Goal: Task Accomplishment & Management: Manage account settings

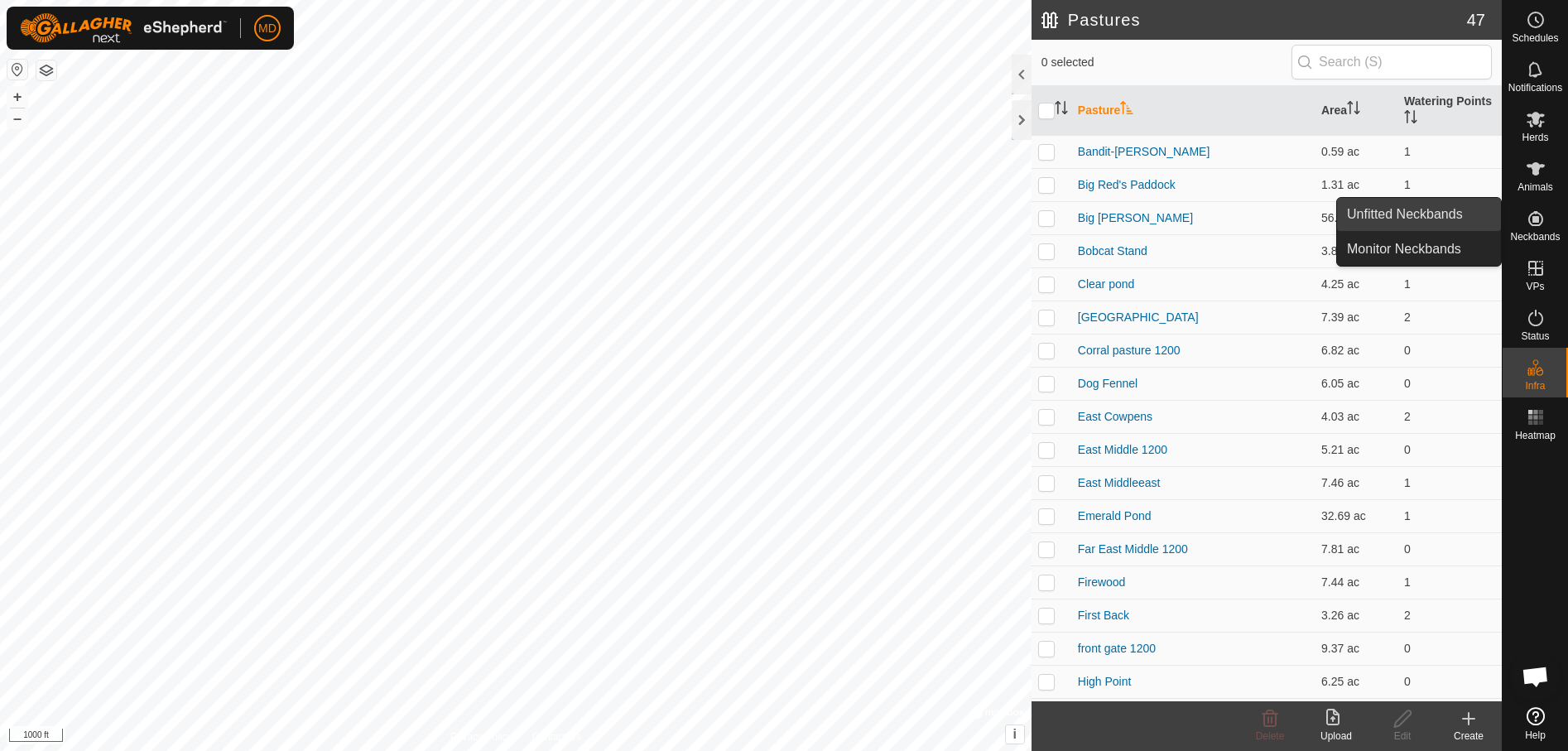
click at [1427, 205] on link "Unfitted Neckbands" at bounding box center [1419, 214] width 164 height 33
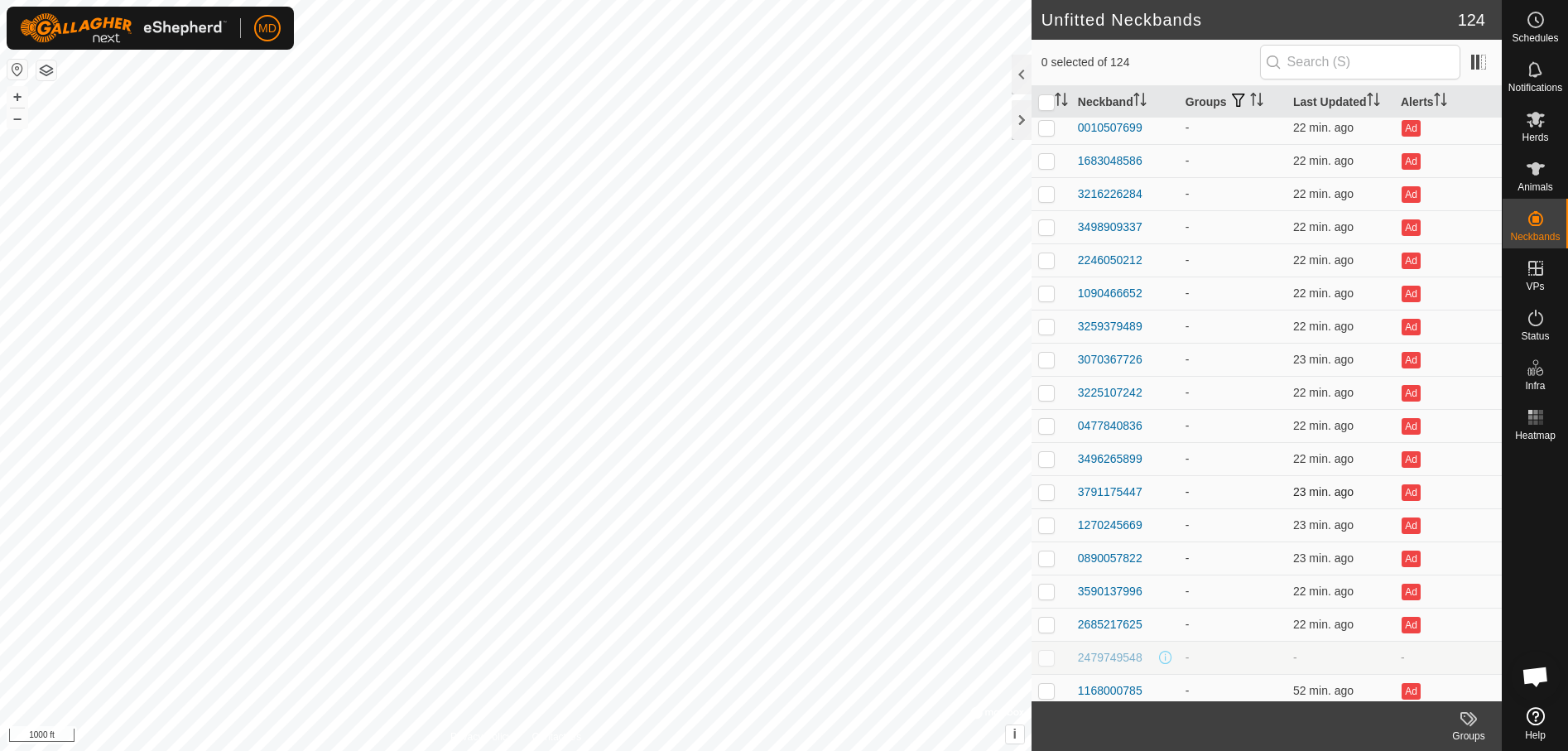
scroll to position [3524, 0]
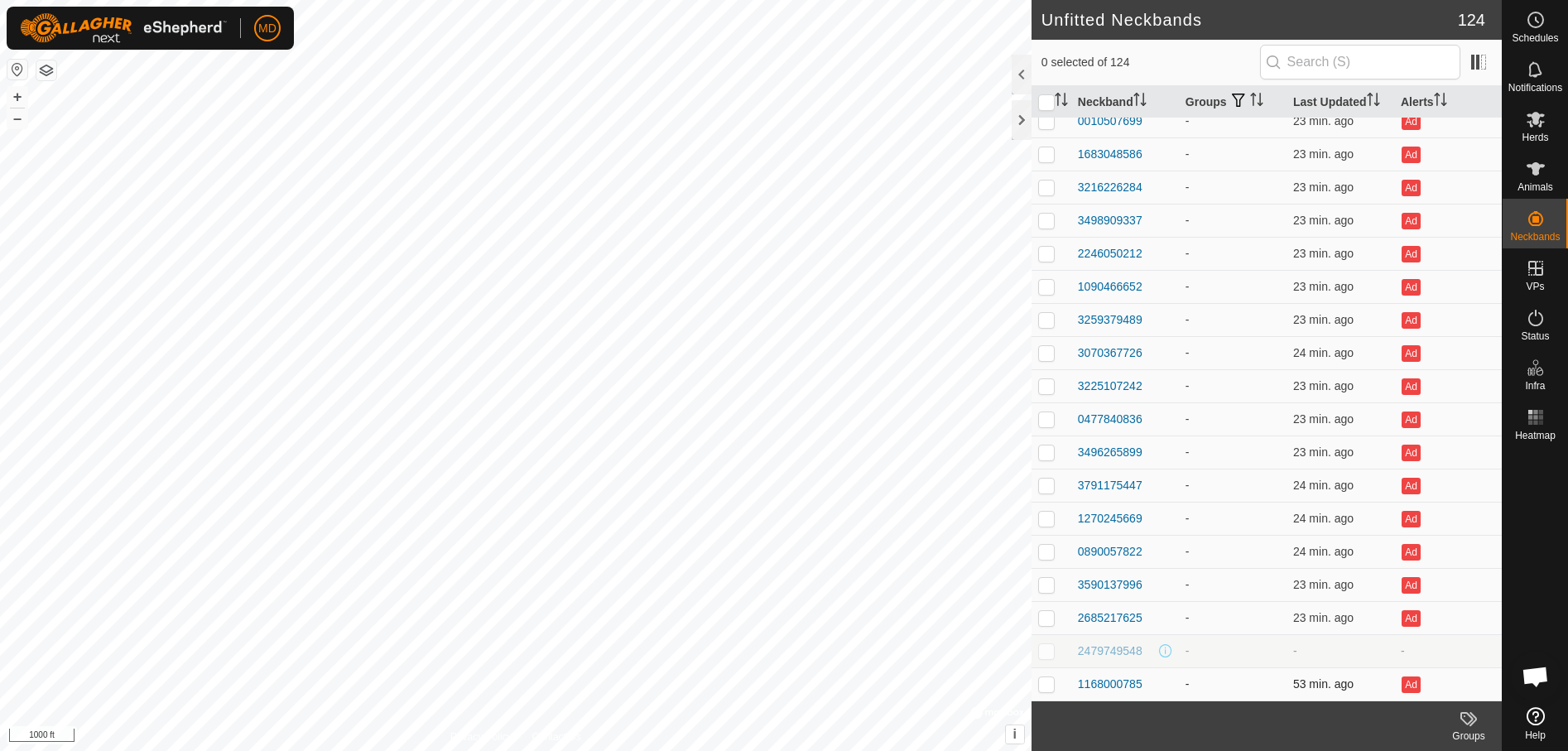
click at [1046, 683] on p-checkbox at bounding box center [1046, 684] width 17 height 14
checkbox input "false"
click at [1051, 621] on p-checkbox at bounding box center [1046, 618] width 17 height 14
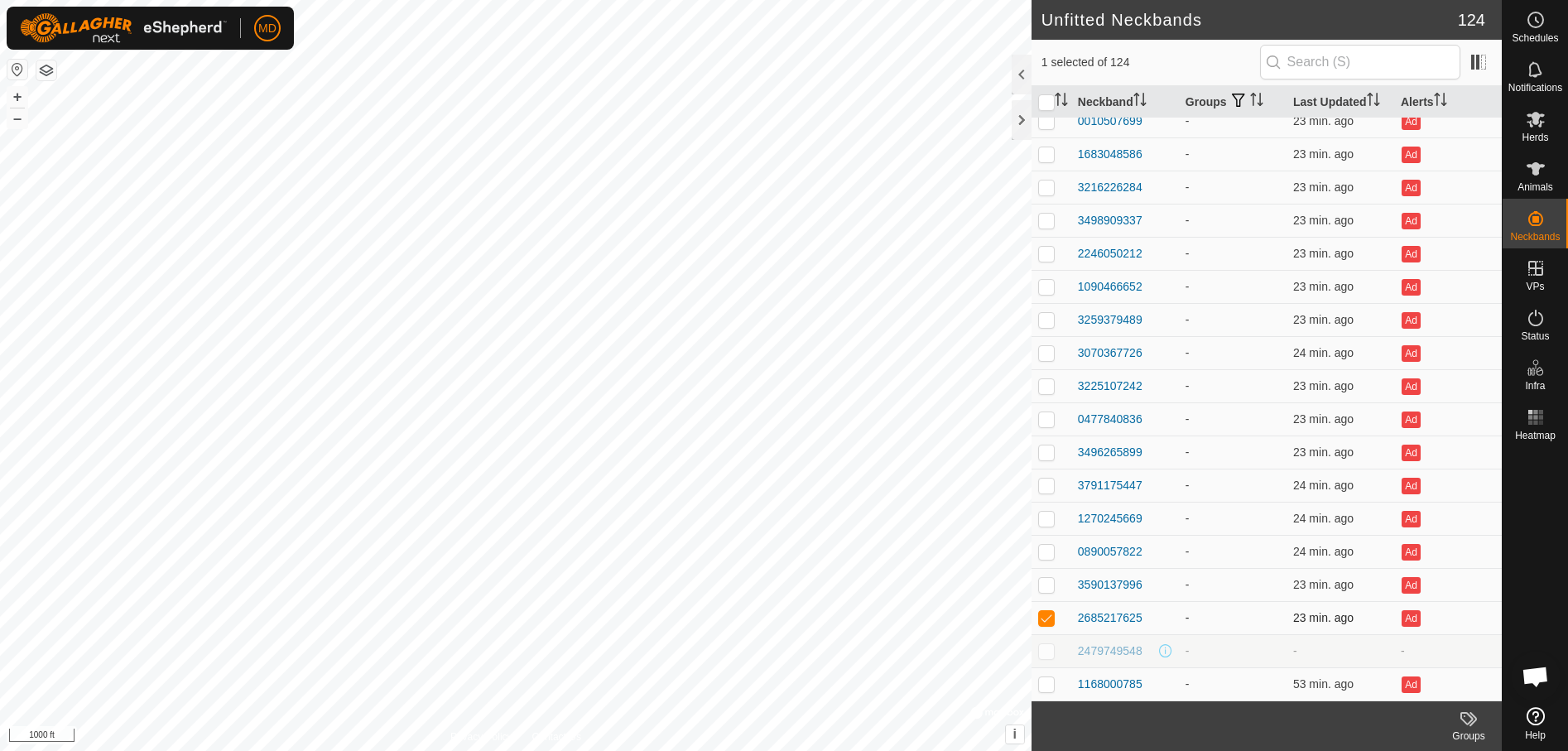
checkbox input "false"
click at [1043, 579] on p-checkbox at bounding box center [1046, 585] width 17 height 14
checkbox input "false"
click at [1045, 549] on p-checkbox at bounding box center [1046, 551] width 17 height 14
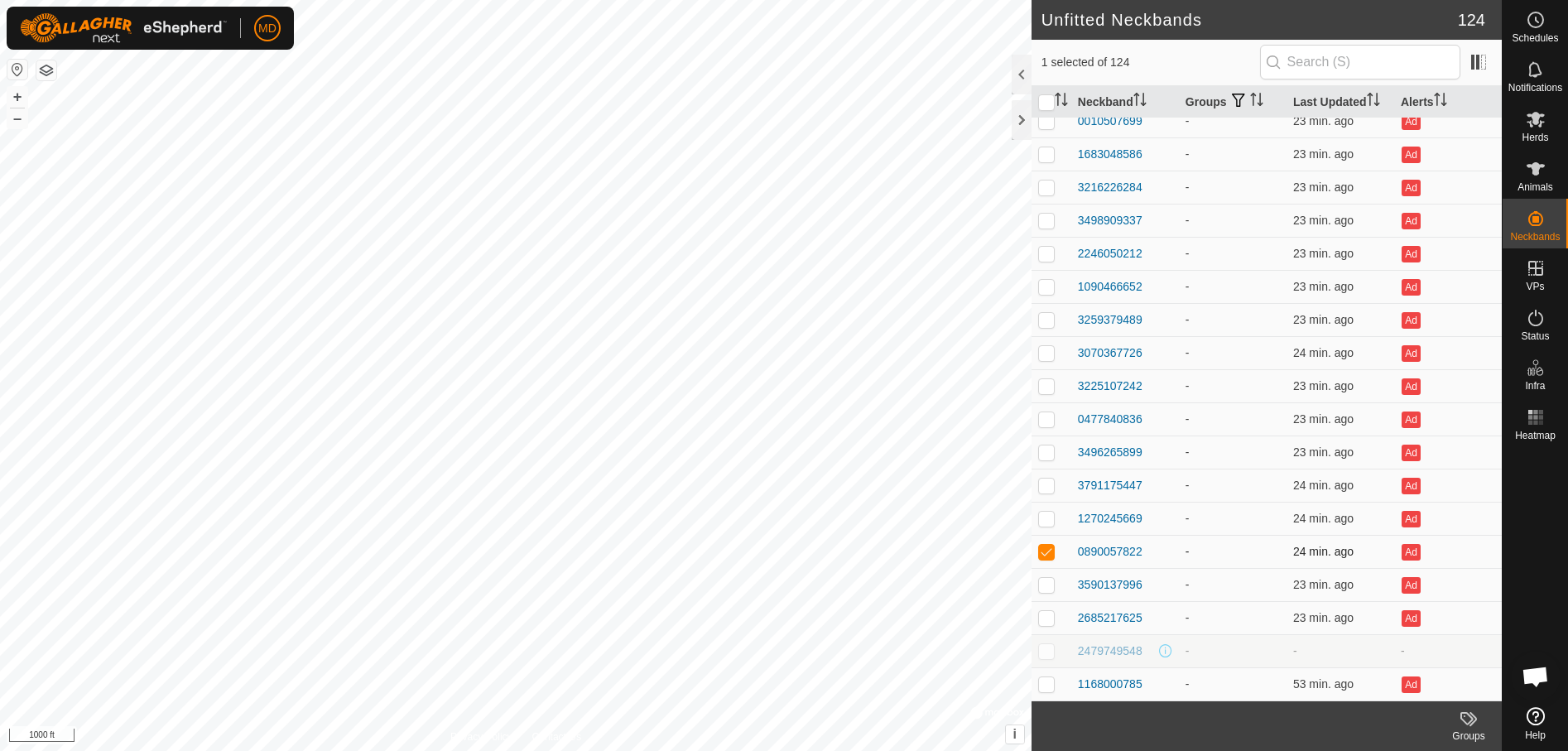
click at [1045, 549] on p-checkbox at bounding box center [1046, 551] width 17 height 14
checkbox input "false"
drag, startPoint x: 1045, startPoint y: 549, endPoint x: 1043, endPoint y: 514, distance: 35.1
click at [1043, 514] on p-checkbox at bounding box center [1046, 518] width 17 height 14
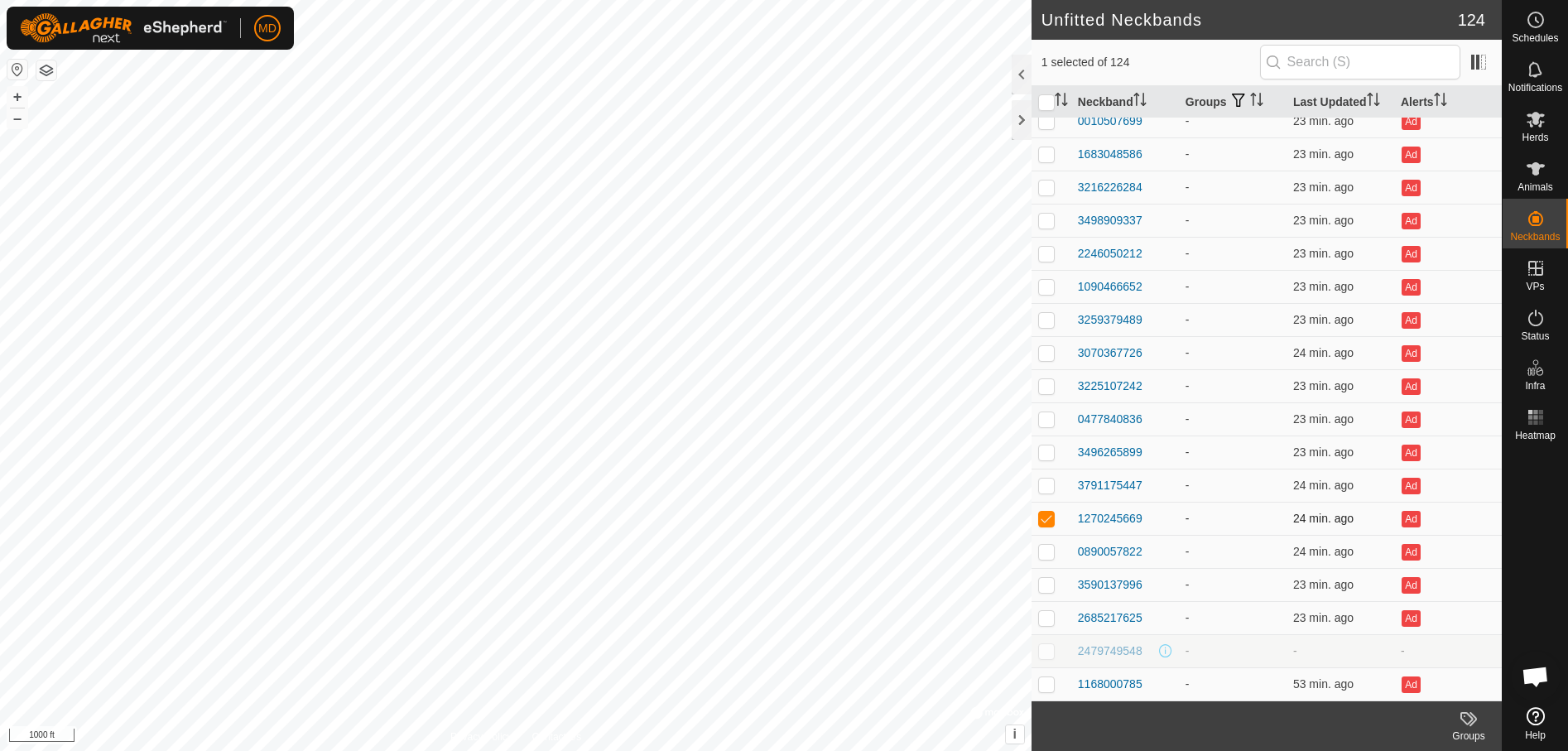
checkbox input "false"
click at [1045, 485] on p-checkbox at bounding box center [1046, 485] width 17 height 14
checkbox input "false"
click at [1043, 452] on p-checkbox at bounding box center [1046, 452] width 17 height 14
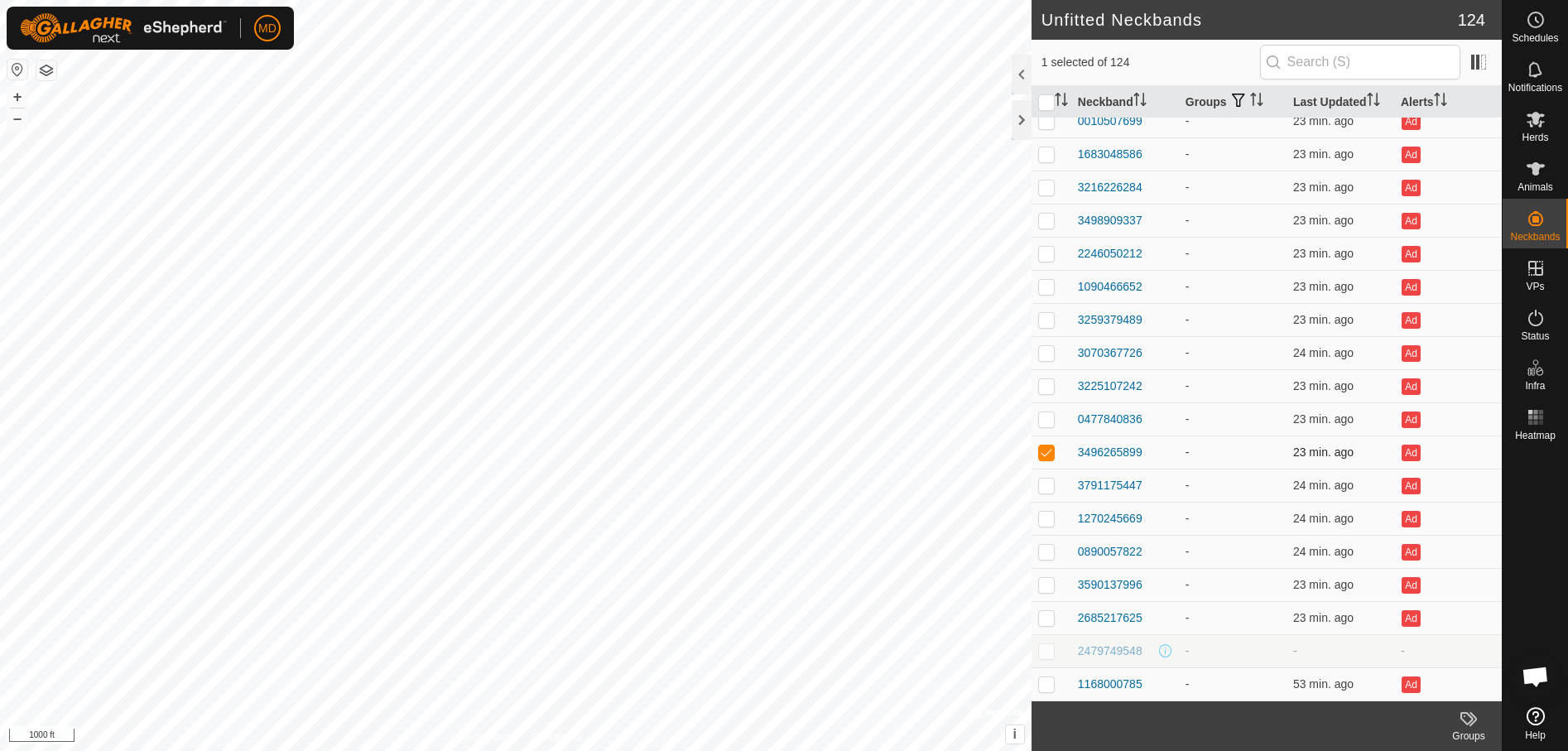
click at [1043, 452] on p-checkbox at bounding box center [1046, 452] width 17 height 14
checkbox input "false"
click at [1041, 418] on p-checkbox at bounding box center [1046, 419] width 17 height 14
checkbox input "false"
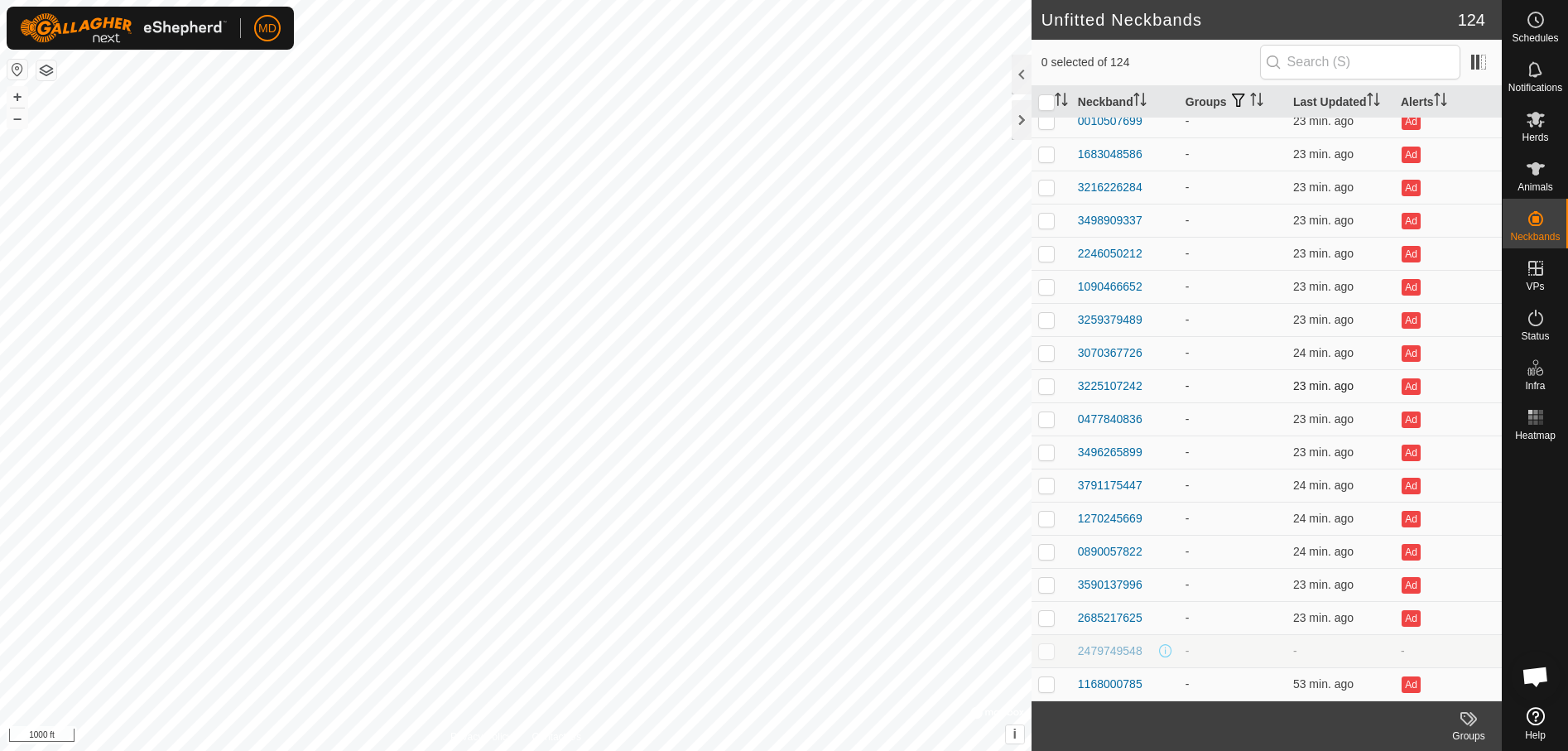
click at [1046, 384] on p-checkbox at bounding box center [1046, 386] width 17 height 14
checkbox input "false"
drag, startPoint x: 1046, startPoint y: 384, endPoint x: 1042, endPoint y: 351, distance: 33.2
click at [1042, 351] on p-checkbox at bounding box center [1046, 353] width 17 height 14
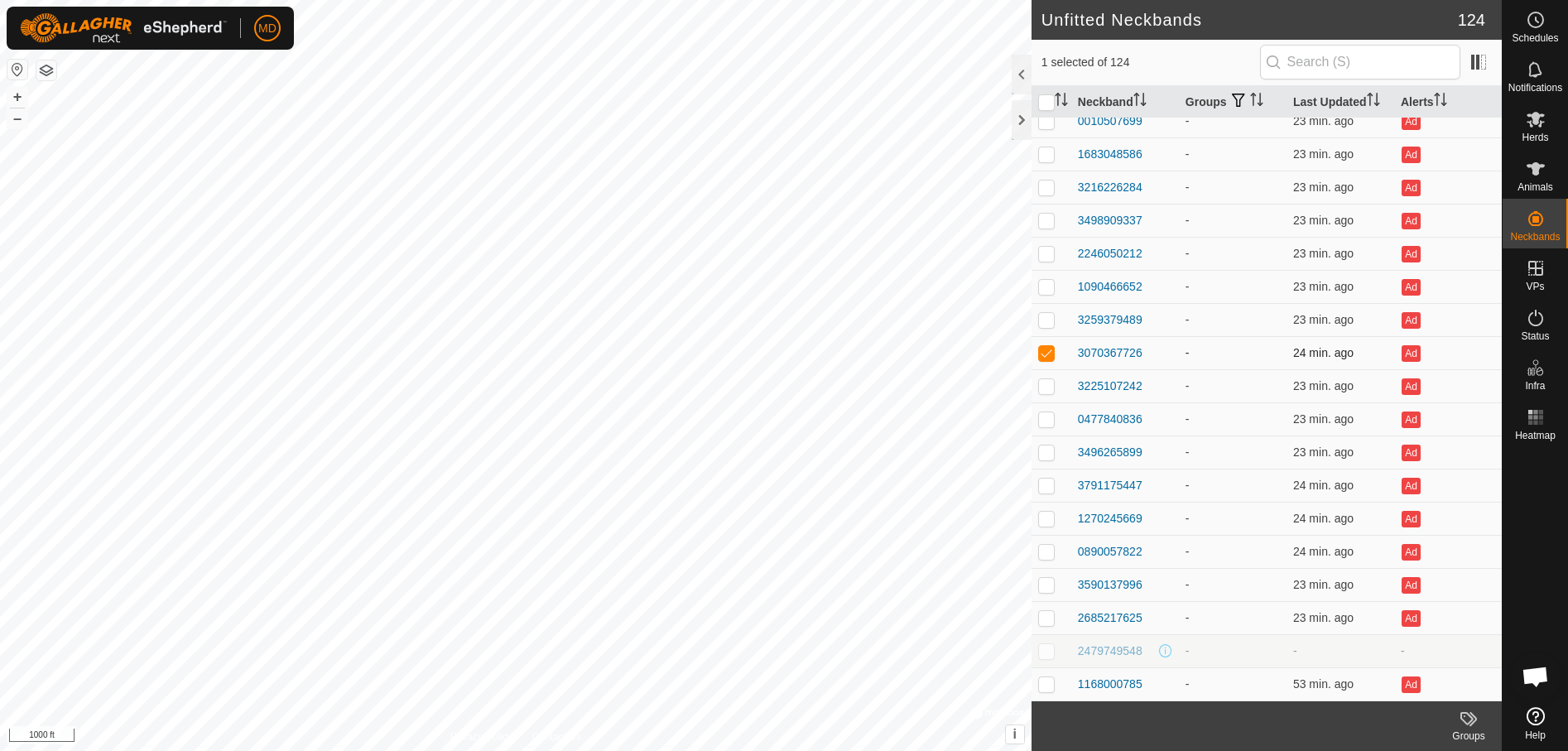
click at [1042, 351] on p-checkbox at bounding box center [1046, 353] width 17 height 14
checkbox input "false"
click at [1041, 315] on p-checkbox at bounding box center [1046, 320] width 17 height 14
checkbox input "false"
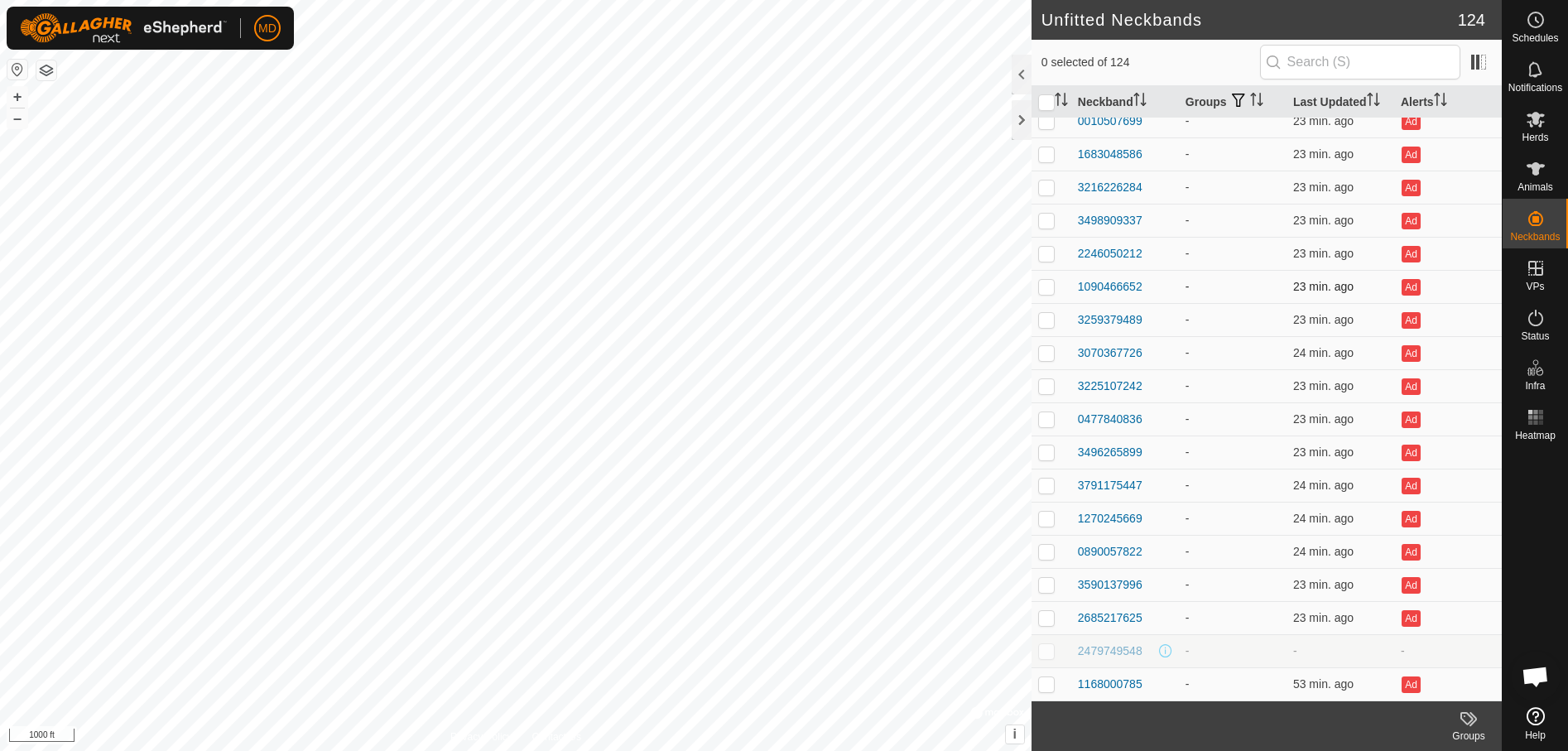
click at [1043, 284] on p-checkbox at bounding box center [1046, 287] width 17 height 14
checkbox input "false"
click at [1045, 253] on p-checkbox at bounding box center [1046, 253] width 17 height 14
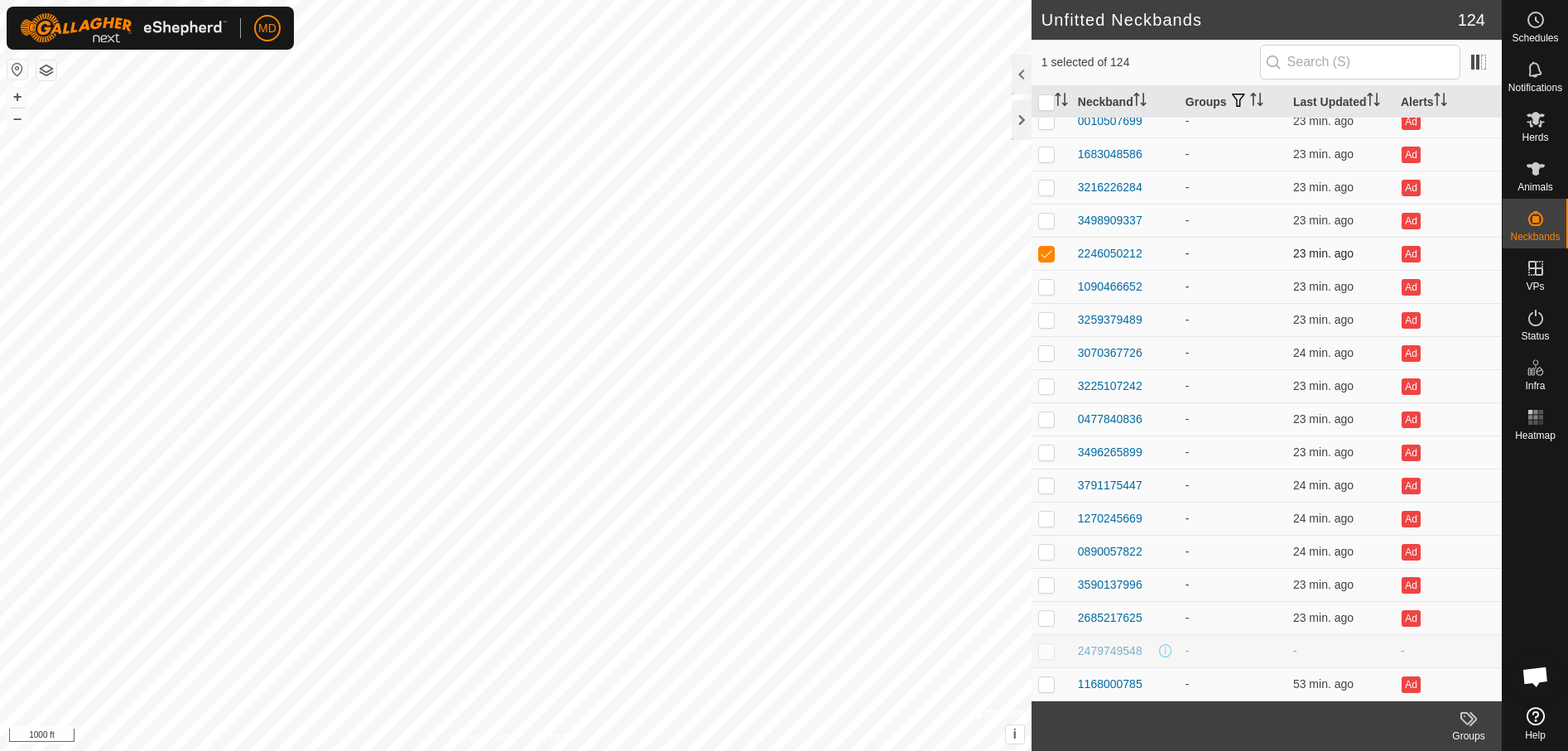
checkbox input "false"
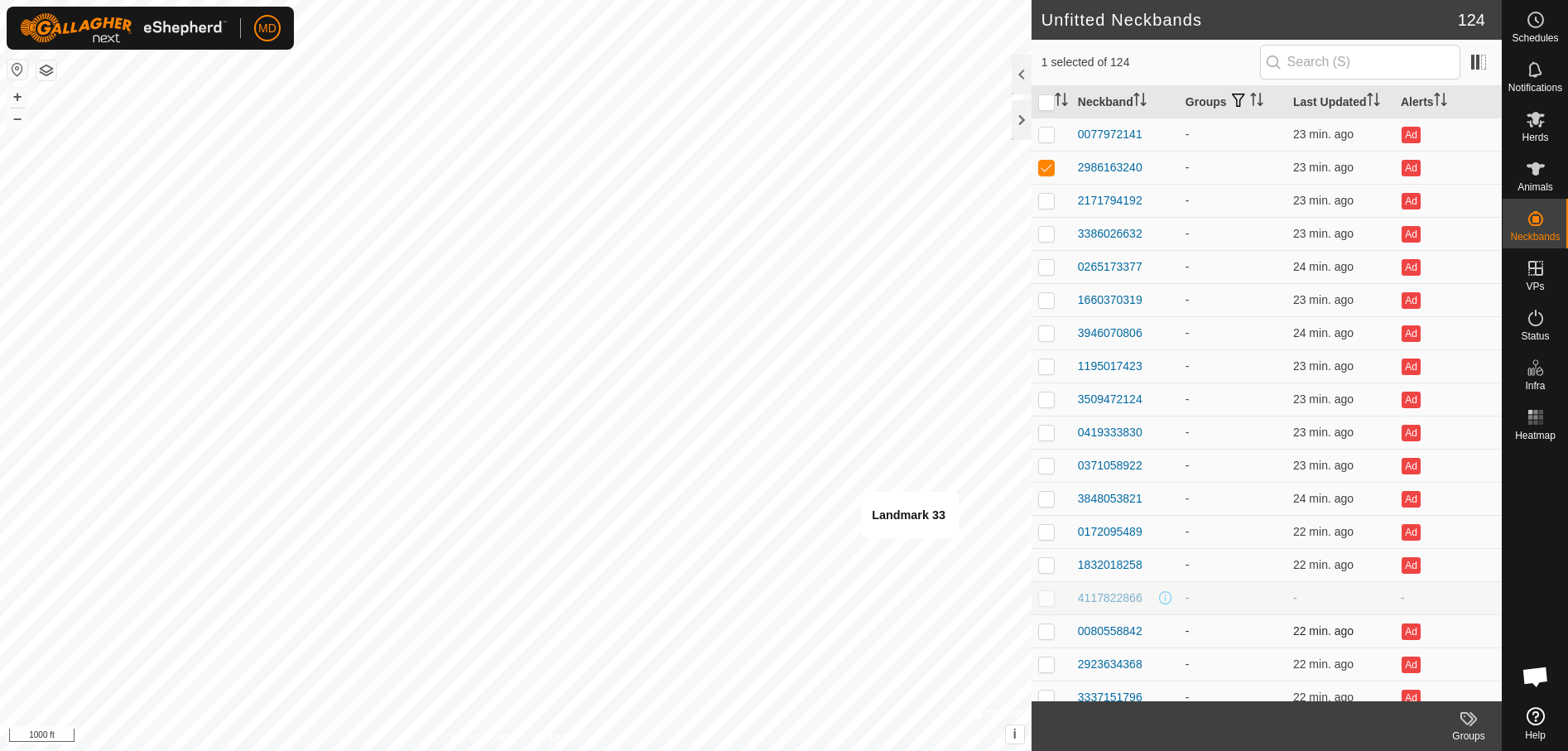
checkbox input "false"
checkbox input "true"
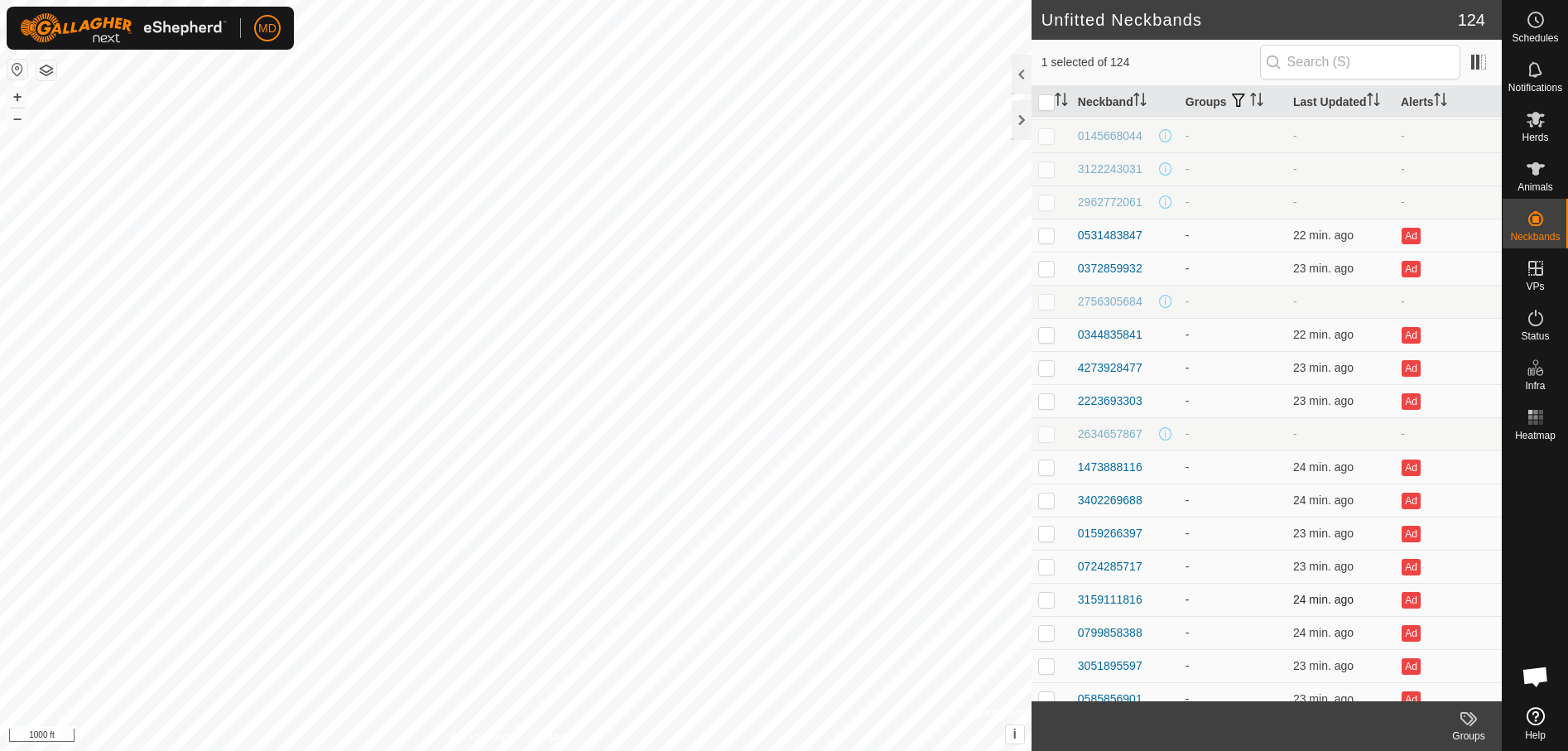
scroll to position [2318, 0]
checkbox input "true"
checkbox input "false"
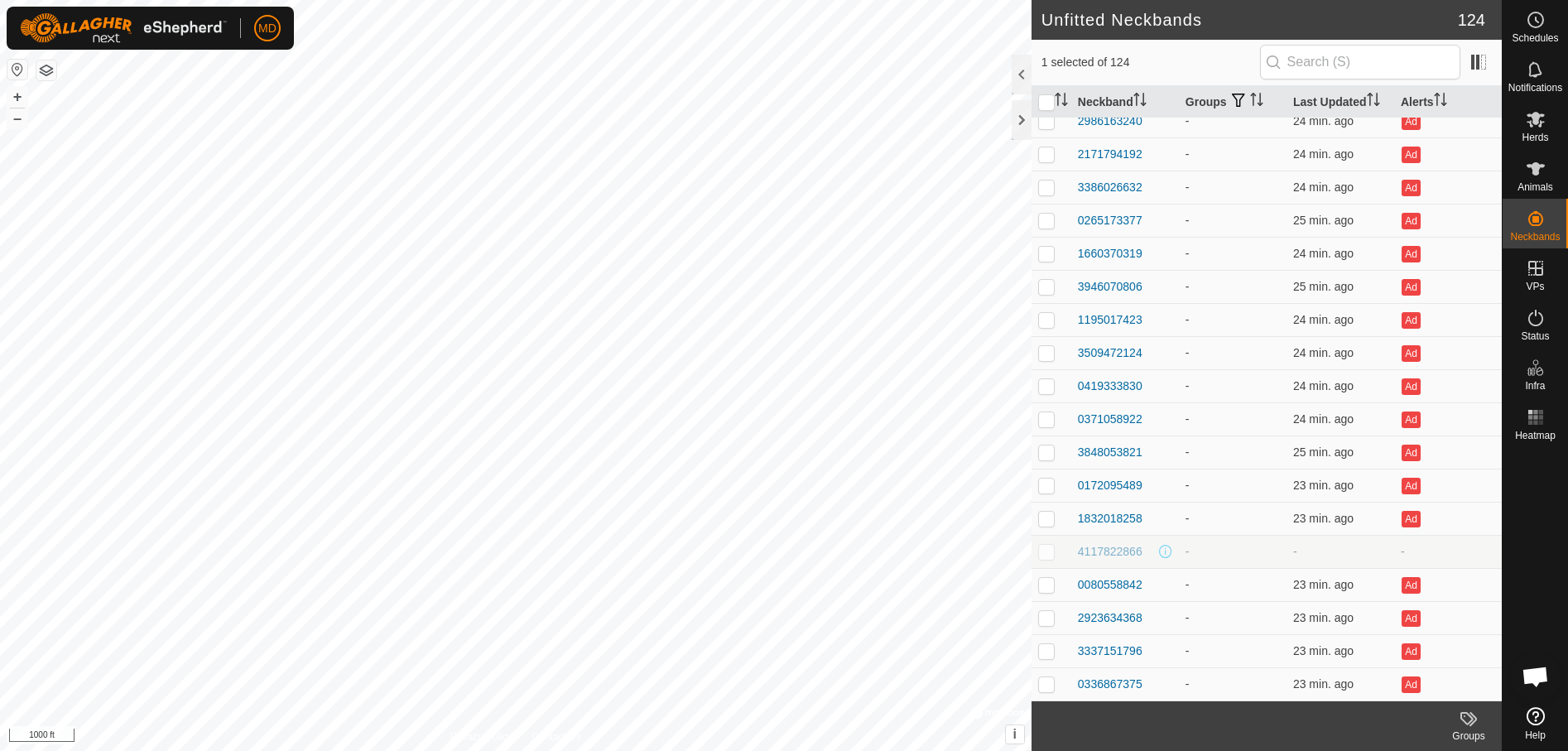
scroll to position [0, 0]
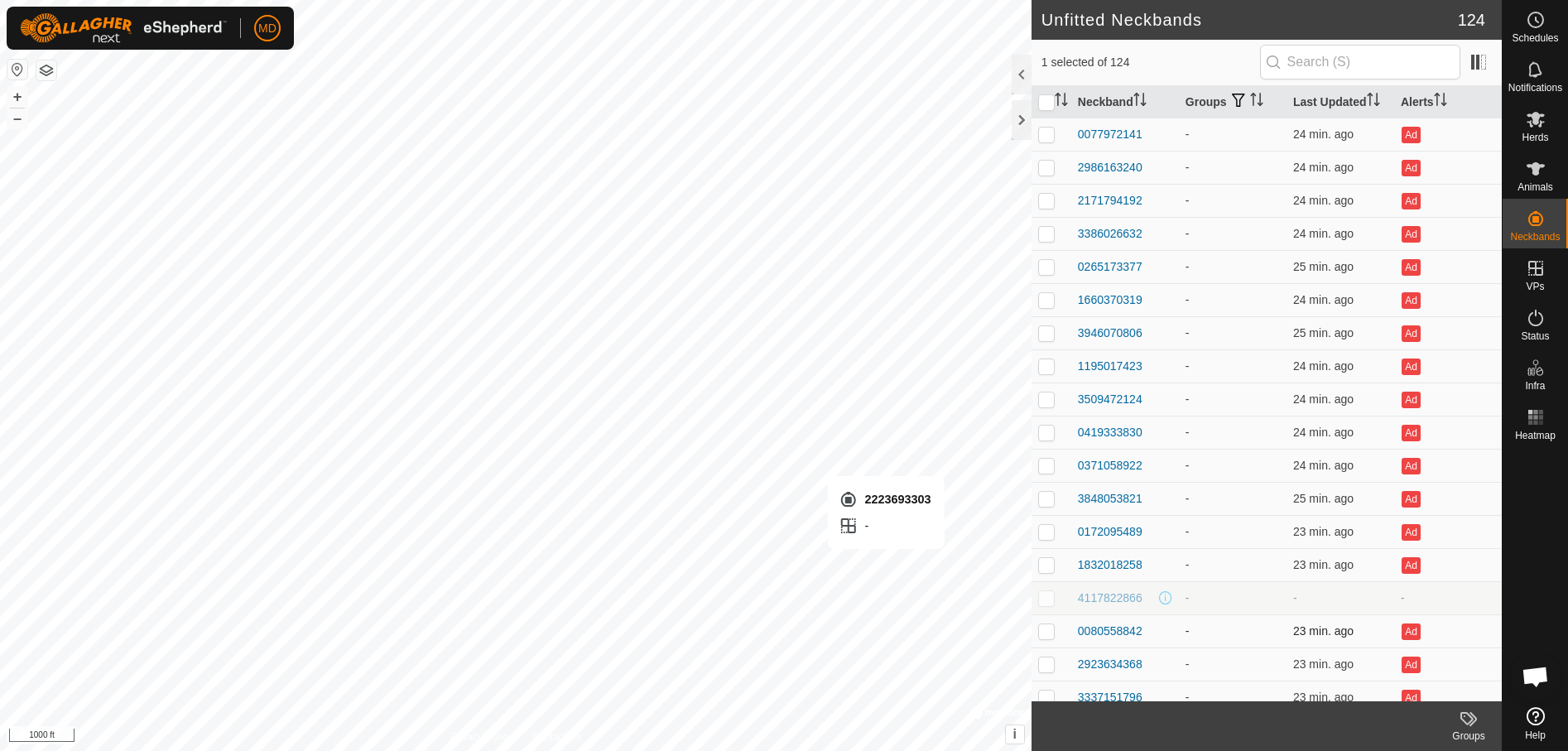
checkbox input "false"
checkbox input "true"
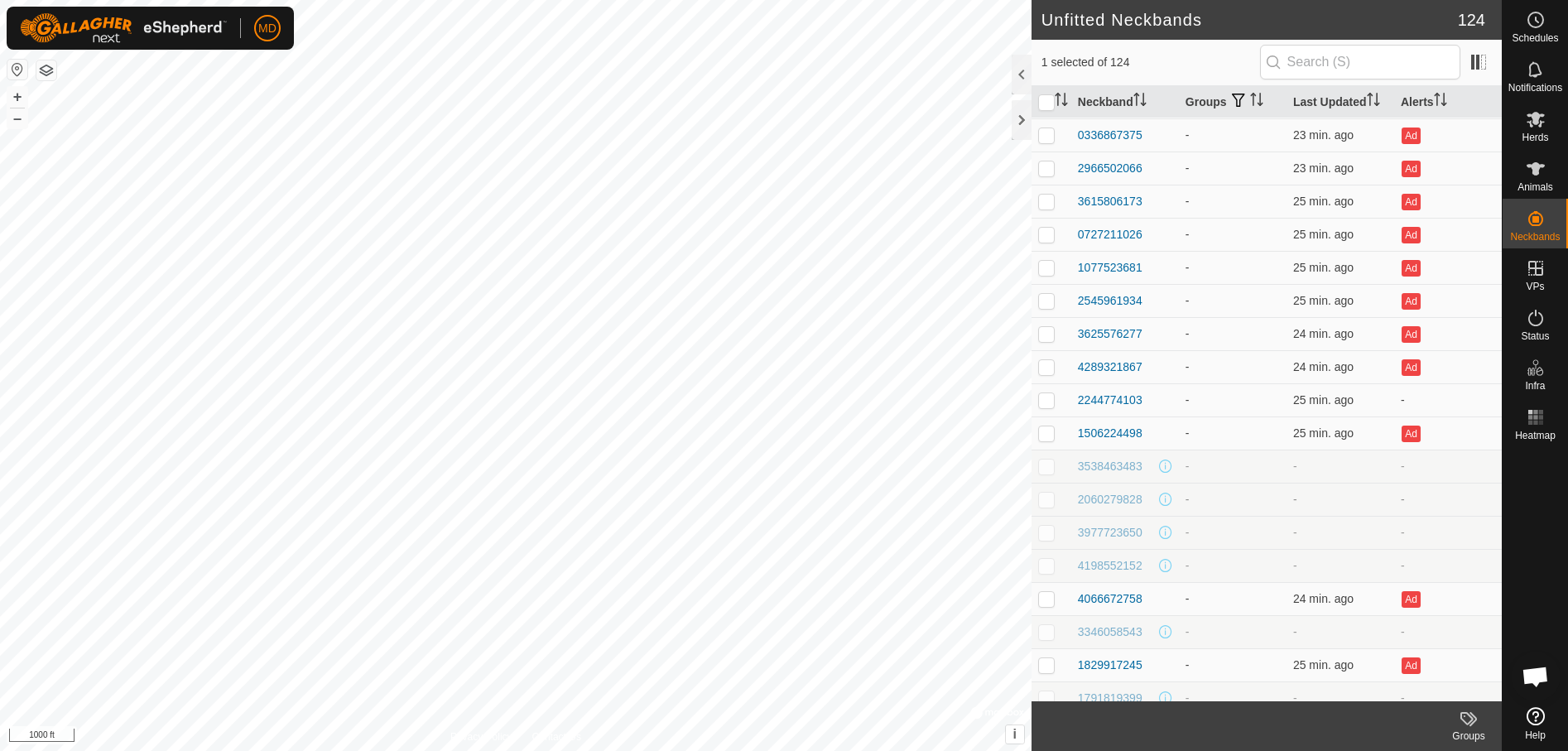
scroll to position [579, 0]
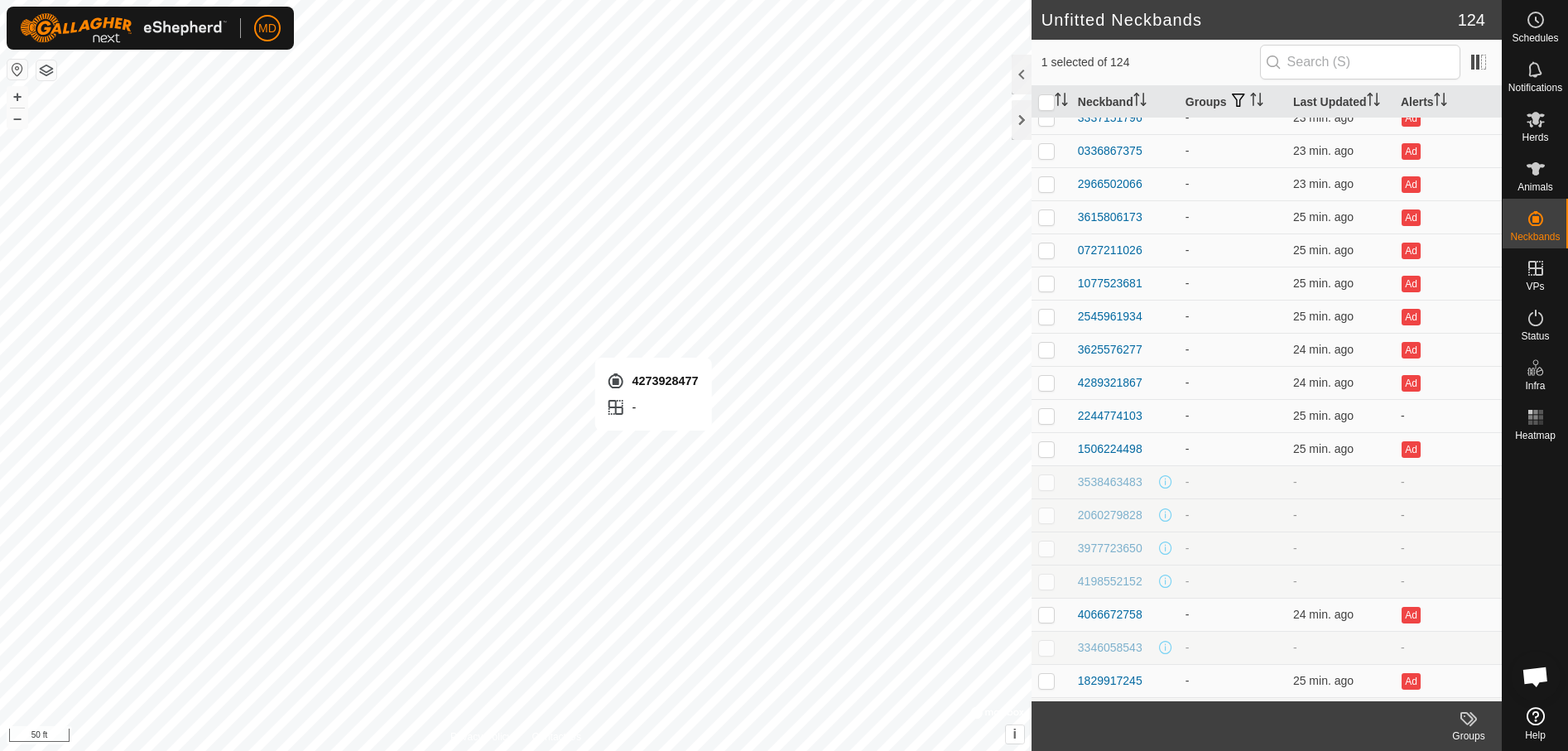
checkbox input "true"
checkbox input "false"
